Goal: Task Accomplishment & Management: Use online tool/utility

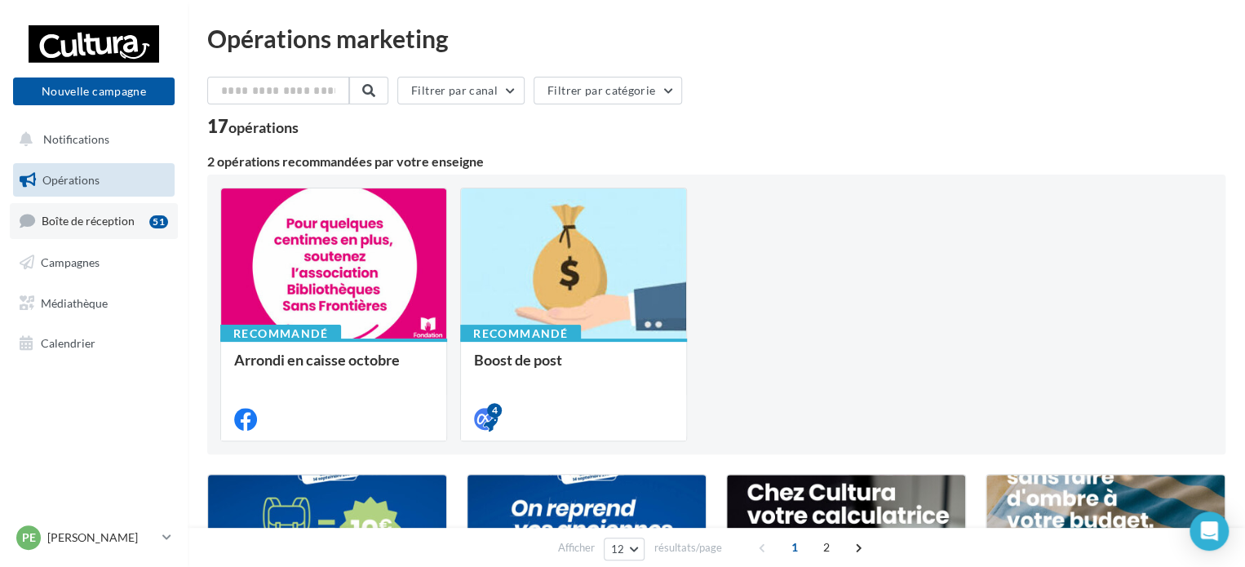
click at [149, 220] on div "51" at bounding box center [158, 221] width 19 height 13
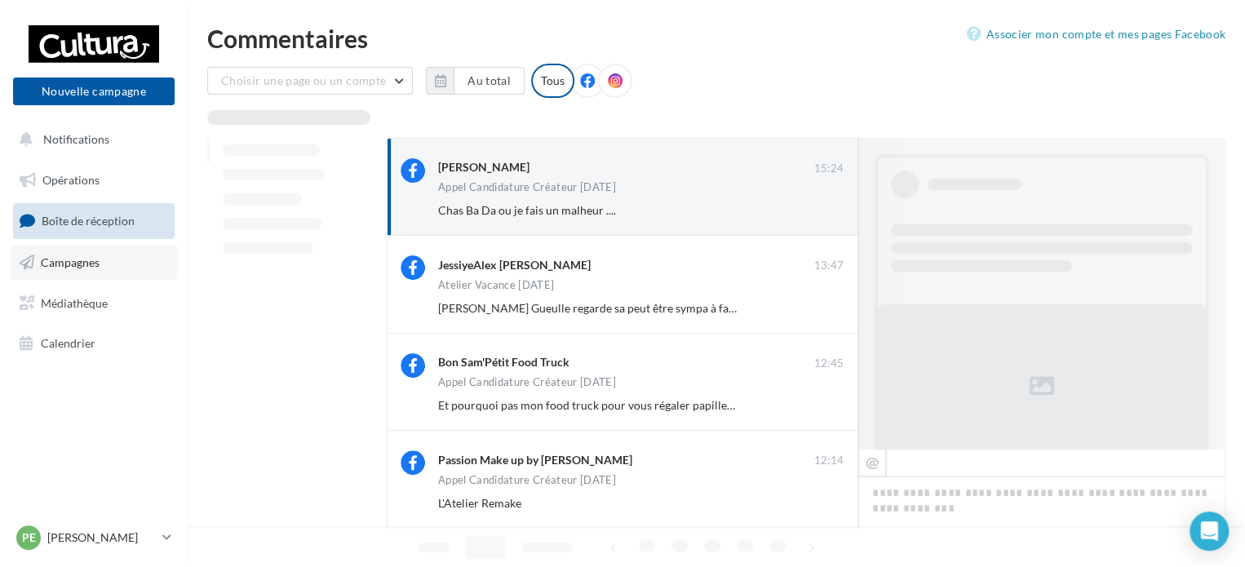
click at [72, 258] on span "Campagnes" at bounding box center [70, 262] width 59 height 14
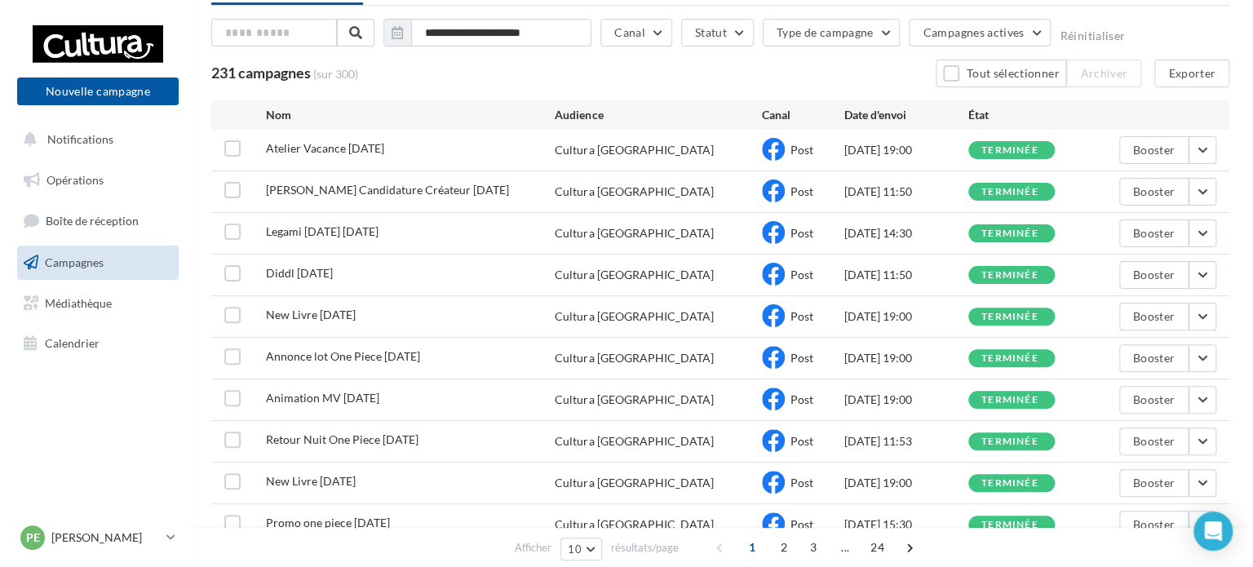
scroll to position [85, 0]
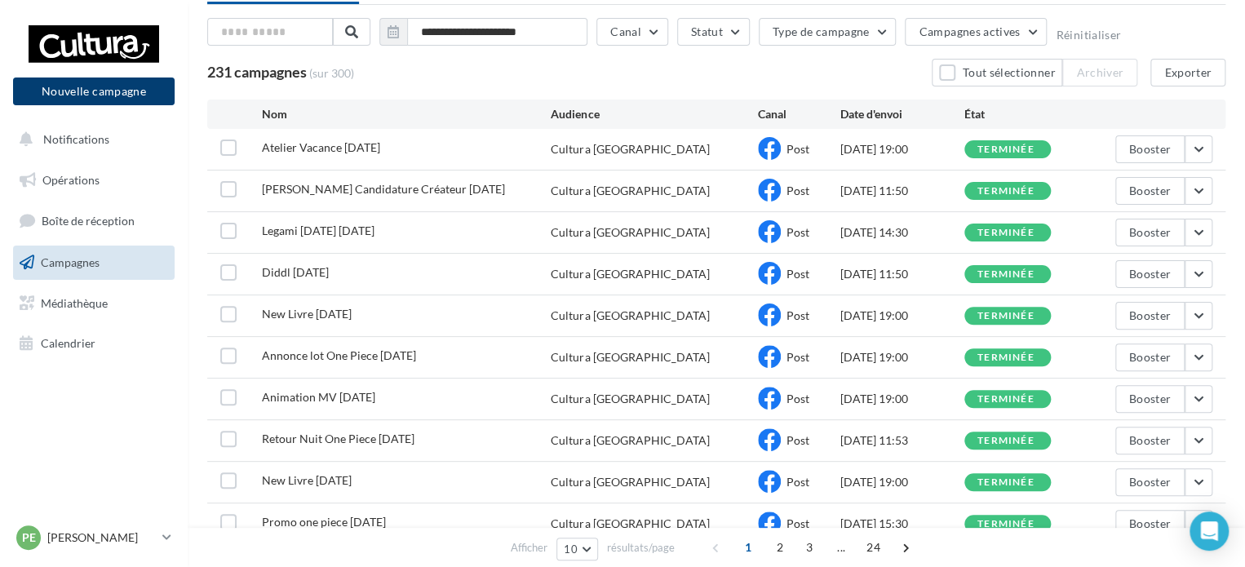
click at [133, 83] on button "Nouvelle campagne" at bounding box center [94, 92] width 162 height 28
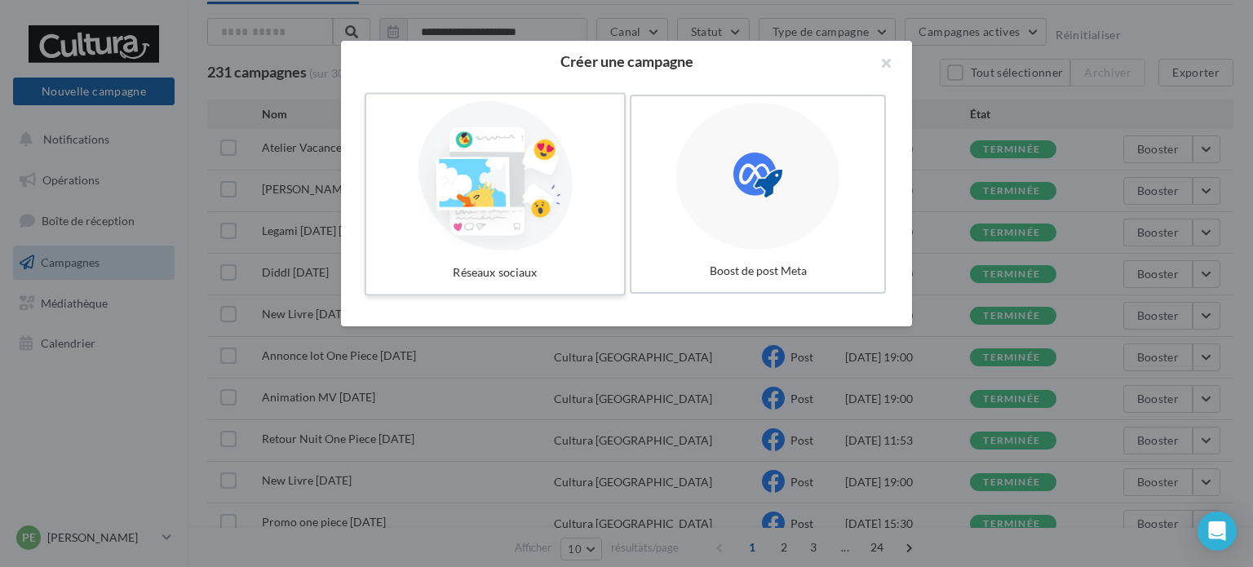
click at [516, 207] on div at bounding box center [495, 176] width 245 height 150
